Goal: Information Seeking & Learning: Learn about a topic

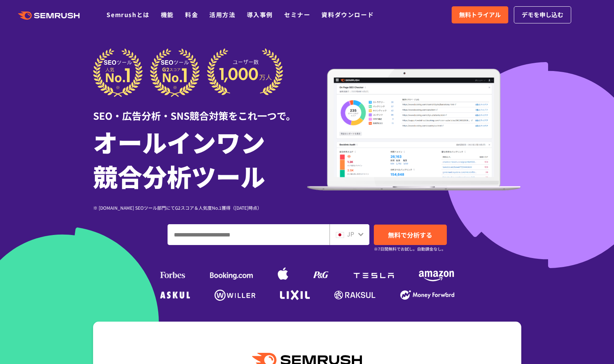
click at [254, 233] on input "ドメイン、キーワードまたはURLを入力してください" at bounding box center [248, 235] width 161 height 20
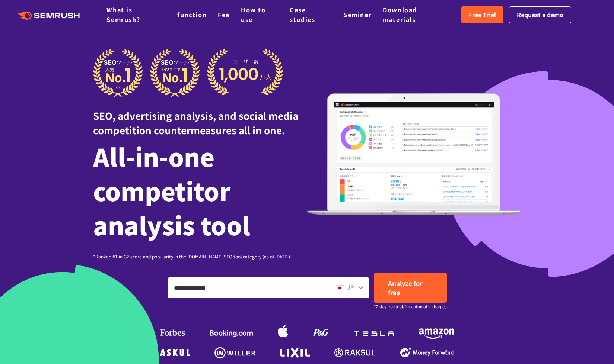
type input "**********"
click at [348, 282] on div "JP" at bounding box center [349, 288] width 40 height 21
click at [347, 286] on font "JP" at bounding box center [350, 287] width 7 height 9
click at [287, 292] on input "**********" at bounding box center [248, 288] width 161 height 20
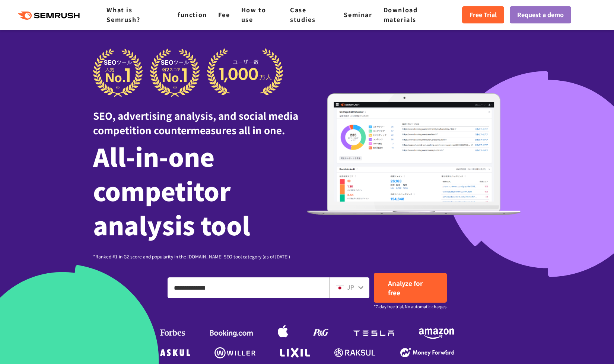
scroll to position [160, 0]
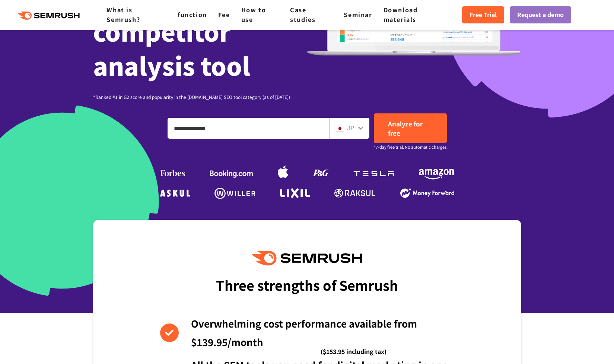
click at [358, 128] on icon at bounding box center [361, 128] width 6 height 6
click at [355, 127] on div "JP" at bounding box center [348, 128] width 24 height 10
click at [361, 125] on icon at bounding box center [361, 128] width 6 height 6
click at [385, 124] on link "Analyze for free" at bounding box center [410, 128] width 73 height 30
click at [399, 121] on font "Analyze for free" at bounding box center [405, 128] width 35 height 19
